Goal: Transaction & Acquisition: Purchase product/service

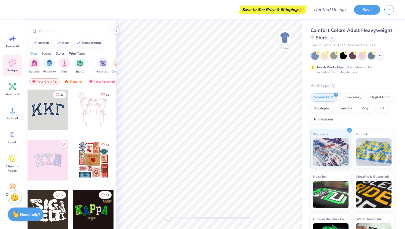
click at [44, 125] on div at bounding box center [48, 110] width 41 height 41
click at [350, 99] on div "Embroidery" at bounding box center [352, 97] width 26 height 8
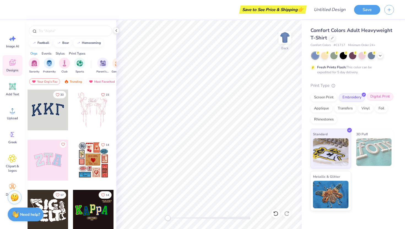
click at [382, 96] on div "Digital Print" at bounding box center [380, 97] width 27 height 8
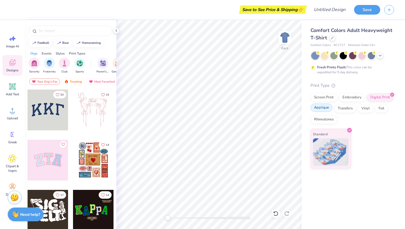
click at [322, 112] on div "Applique" at bounding box center [322, 108] width 22 height 8
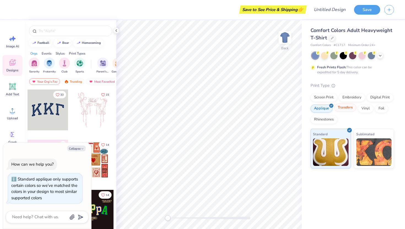
click at [347, 108] on div "Transfers" at bounding box center [345, 108] width 22 height 8
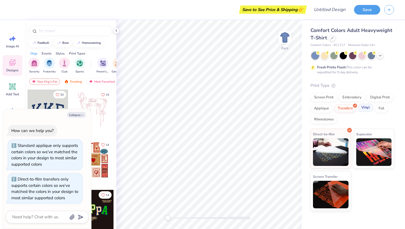
click at [367, 109] on div "Vinyl" at bounding box center [365, 108] width 15 height 8
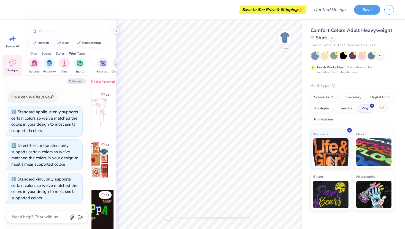
click at [381, 109] on div "Foil" at bounding box center [381, 108] width 13 height 8
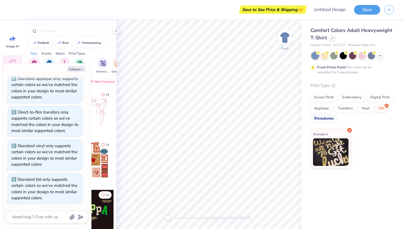
click at [325, 122] on div "Rhinestones" at bounding box center [324, 119] width 27 height 8
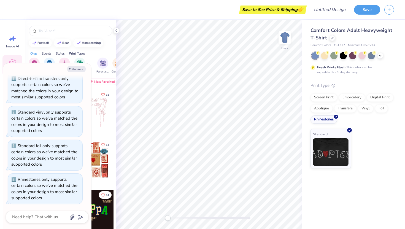
click at [350, 101] on div "Embroidery" at bounding box center [352, 97] width 26 height 8
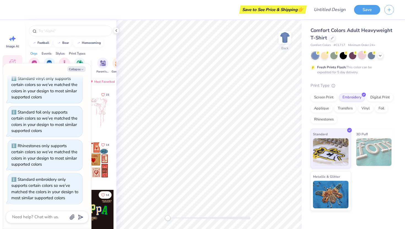
click at [363, 57] on div at bounding box center [362, 55] width 7 height 7
click at [381, 56] on icon at bounding box center [380, 55] width 4 height 4
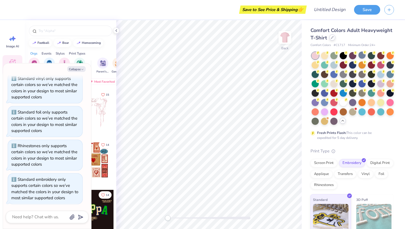
click at [332, 40] on div at bounding box center [333, 37] width 6 height 6
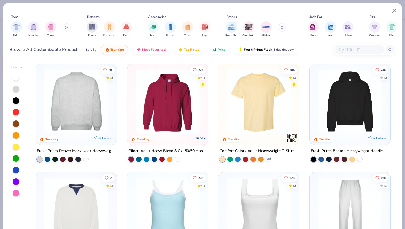
click at [78, 106] on img at bounding box center [76, 101] width 70 height 64
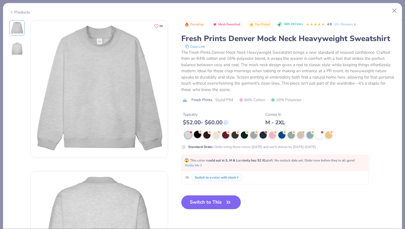
click at [200, 135] on div at bounding box center [197, 134] width 7 height 7
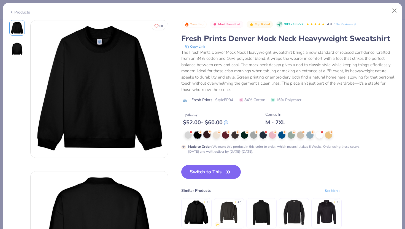
click at [210, 136] on div at bounding box center [207, 134] width 7 height 7
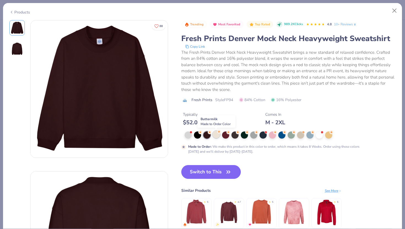
click at [217, 136] on div at bounding box center [216, 134] width 7 height 7
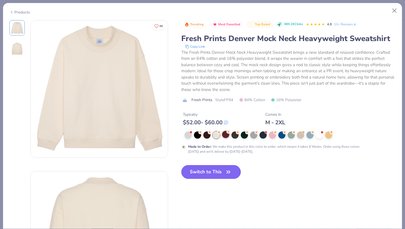
click at [228, 135] on div at bounding box center [225, 134] width 7 height 7
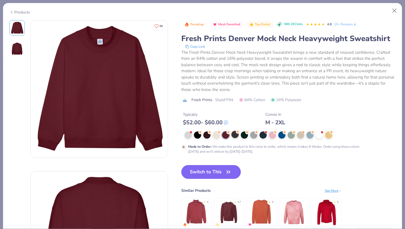
click at [235, 135] on div at bounding box center [235, 134] width 7 height 7
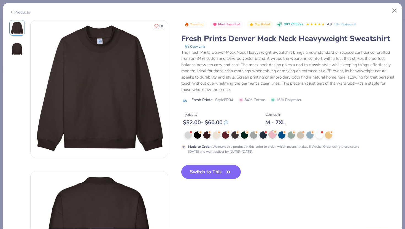
click at [269, 137] on div at bounding box center [272, 134] width 7 height 7
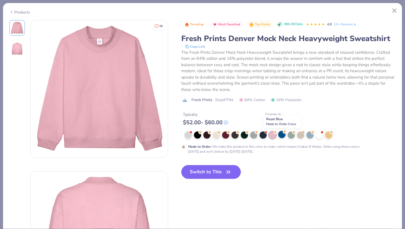
click at [285, 133] on circle at bounding box center [285, 132] width 4 height 4
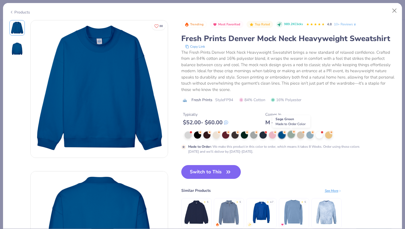
click at [293, 135] on div at bounding box center [291, 134] width 7 height 7
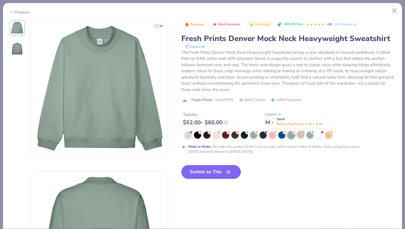
click at [303, 135] on div at bounding box center [300, 134] width 7 height 7
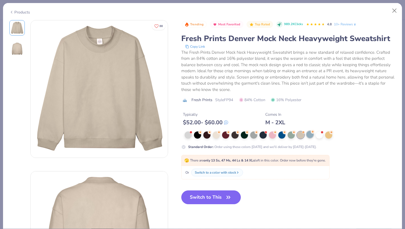
click at [310, 135] on div at bounding box center [310, 134] width 7 height 7
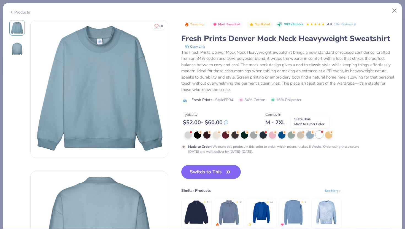
click at [317, 135] on div at bounding box center [319, 134] width 7 height 7
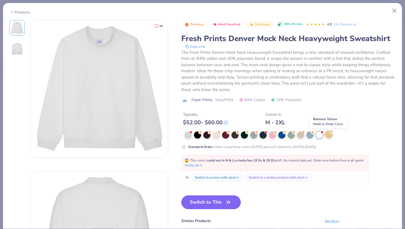
click at [328, 136] on div at bounding box center [328, 134] width 7 height 7
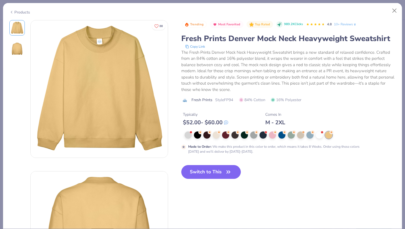
click at [219, 139] on div "Made to Order : We make this product in this color to order, which means it tak…" at bounding box center [288, 143] width 215 height 23
click at [190, 135] on div at bounding box center [188, 134] width 7 height 7
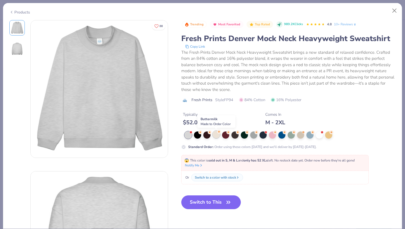
click at [216, 135] on div at bounding box center [216, 134] width 7 height 7
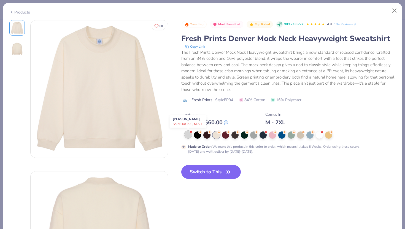
click at [188, 133] on div at bounding box center [188, 134] width 7 height 7
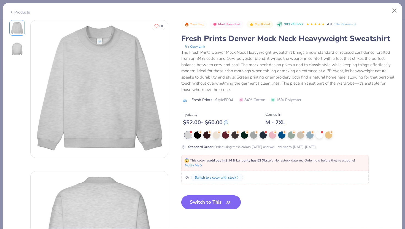
click at [218, 201] on button "Switch to This" at bounding box center [211, 203] width 60 height 14
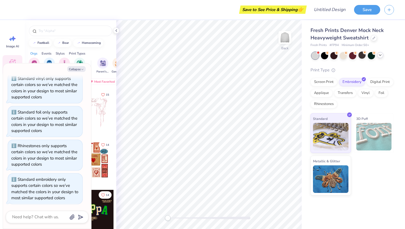
scroll to position [167, 0]
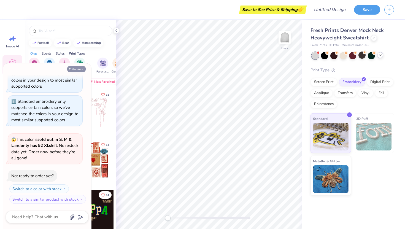
click at [81, 69] on icon "button" at bounding box center [82, 69] width 3 height 3
type textarea "x"
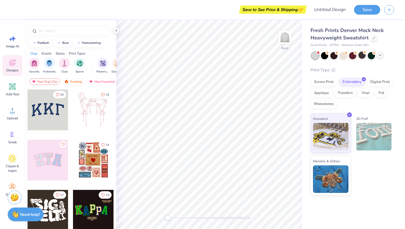
click at [45, 117] on div at bounding box center [48, 110] width 41 height 41
click at [49, 123] on div at bounding box center [48, 110] width 41 height 41
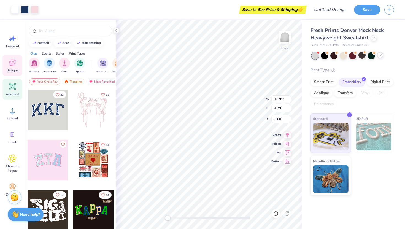
click at [17, 87] on div "Add Text" at bounding box center [12, 89] width 20 height 21
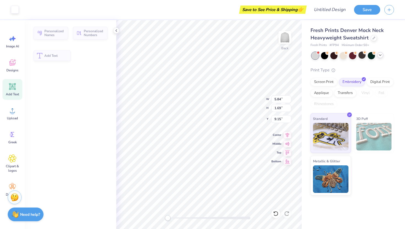
type input "5.84"
type input "1.69"
type input "9.15"
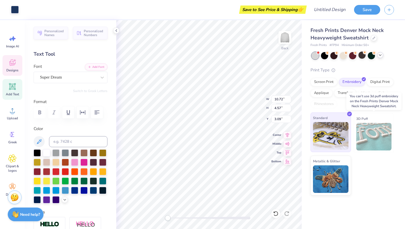
click at [335, 136] on img at bounding box center [331, 136] width 36 height 28
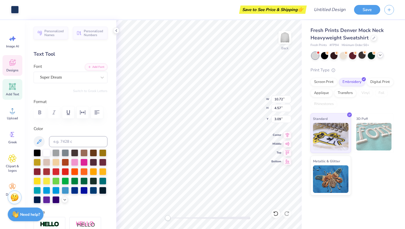
click at [375, 185] on div "Standard 3D Puff Metallic & Glitter" at bounding box center [353, 154] width 84 height 82
click at [73, 138] on input at bounding box center [78, 141] width 58 height 11
click at [14, 65] on icon at bounding box center [12, 62] width 8 height 8
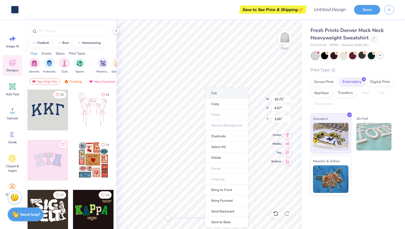
click at [219, 96] on li "Cut" at bounding box center [226, 93] width 43 height 11
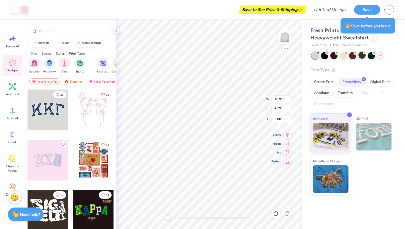
click at [42, 101] on div at bounding box center [48, 110] width 41 height 41
click at [23, 11] on div at bounding box center [25, 9] width 8 height 8
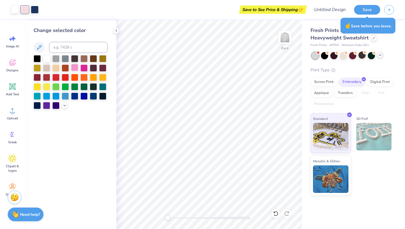
click at [76, 68] on div at bounding box center [74, 67] width 7 height 7
click at [85, 68] on div at bounding box center [84, 67] width 7 height 7
click at [73, 68] on div at bounding box center [74, 67] width 7 height 7
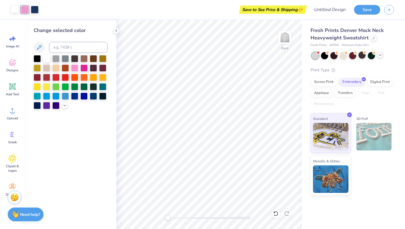
click at [16, 11] on div at bounding box center [15, 9] width 8 height 8
click at [24, 12] on div at bounding box center [25, 9] width 8 height 8
click at [67, 50] on input at bounding box center [78, 47] width 58 height 11
click at [115, 29] on icon at bounding box center [116, 30] width 4 height 4
